Goal: Information Seeking & Learning: Learn about a topic

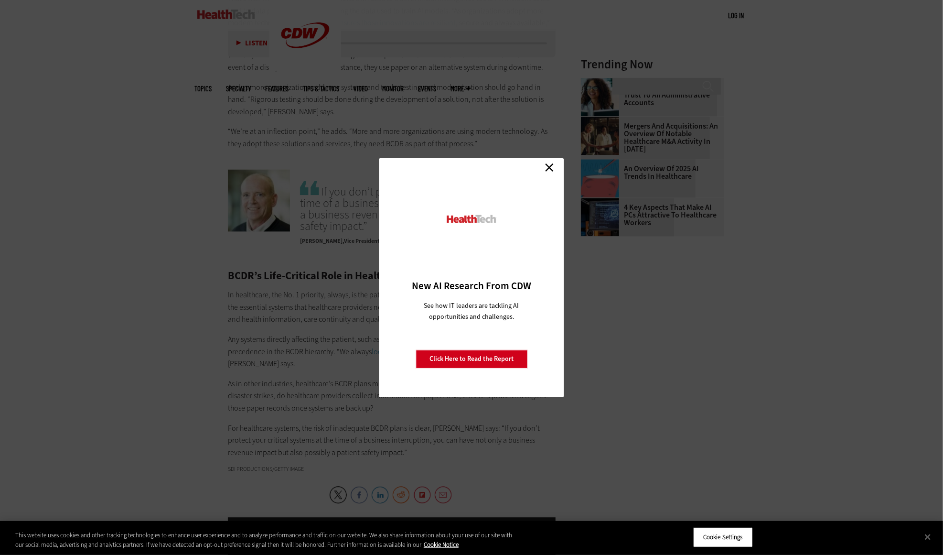
scroll to position [1359, 0]
click at [551, 167] on link "Close" at bounding box center [549, 167] width 14 height 14
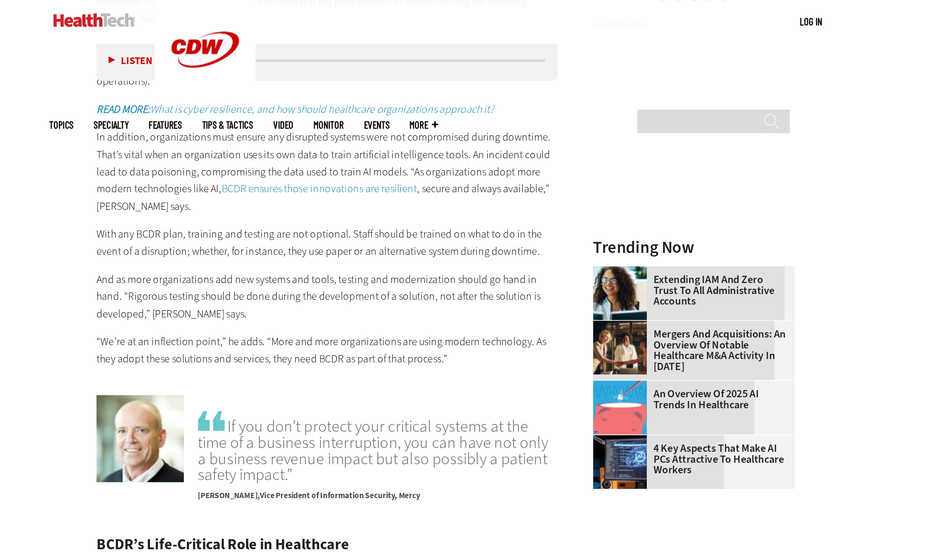
scroll to position [1248, 0]
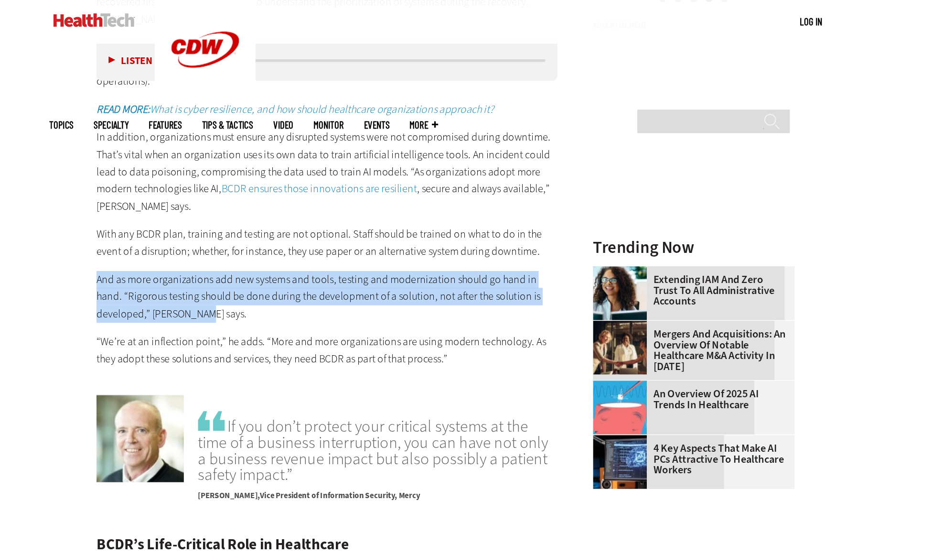
drag, startPoint x: 304, startPoint y: 224, endPoint x: 218, endPoint y: 202, distance: 89.2
click at [218, 202] on article "[DATE] Twitter Facebook LinkedIn Reddit Flipboard Email Security The Importance…" at bounding box center [382, 77] width 347 height 1751
copy span "And as more organizations add new systems and tools, testing and modernization …"
